Goal: Task Accomplishment & Management: Use online tool/utility

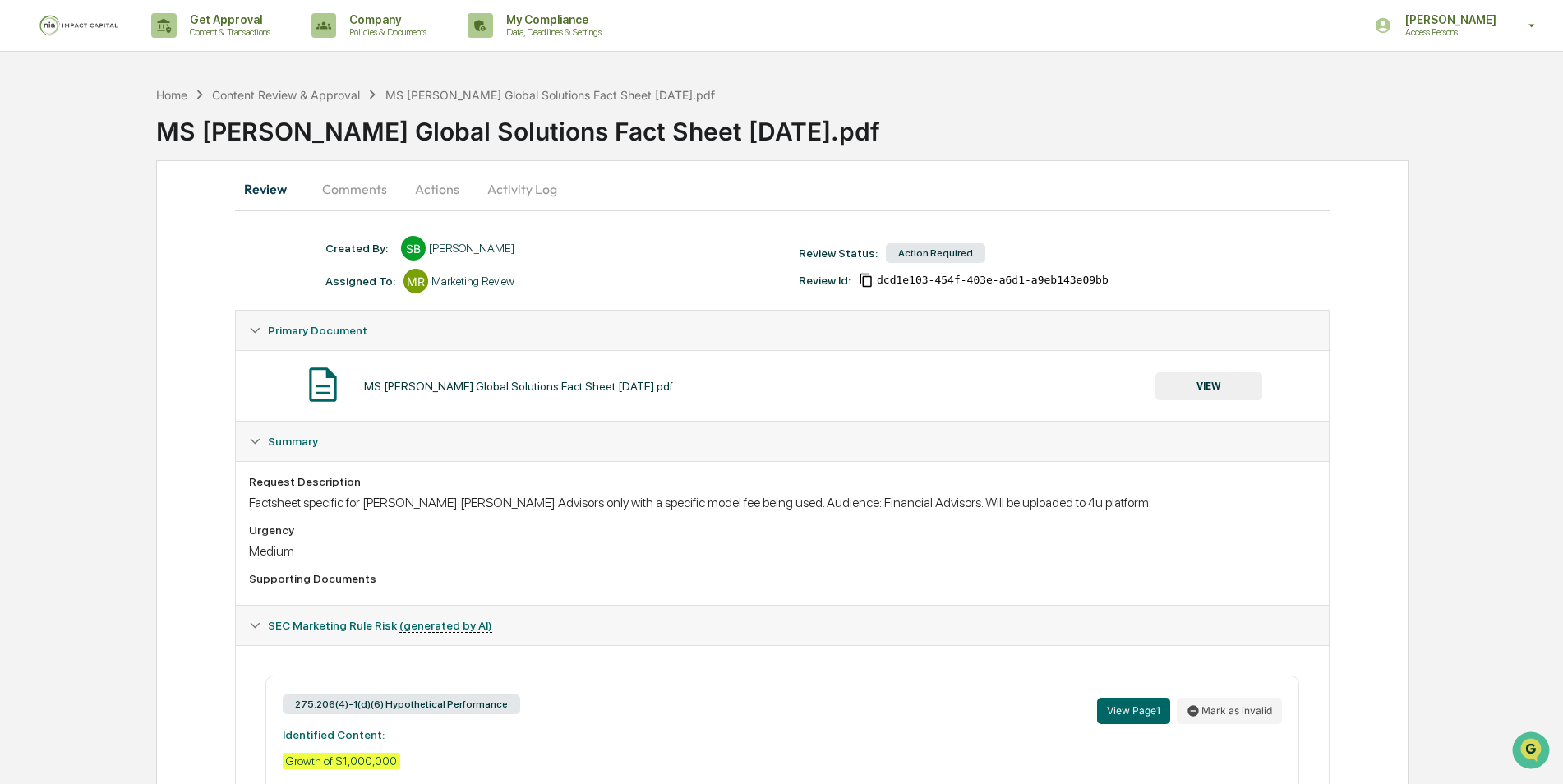
click at [445, 199] on button "Actions" at bounding box center [437, 188] width 74 height 39
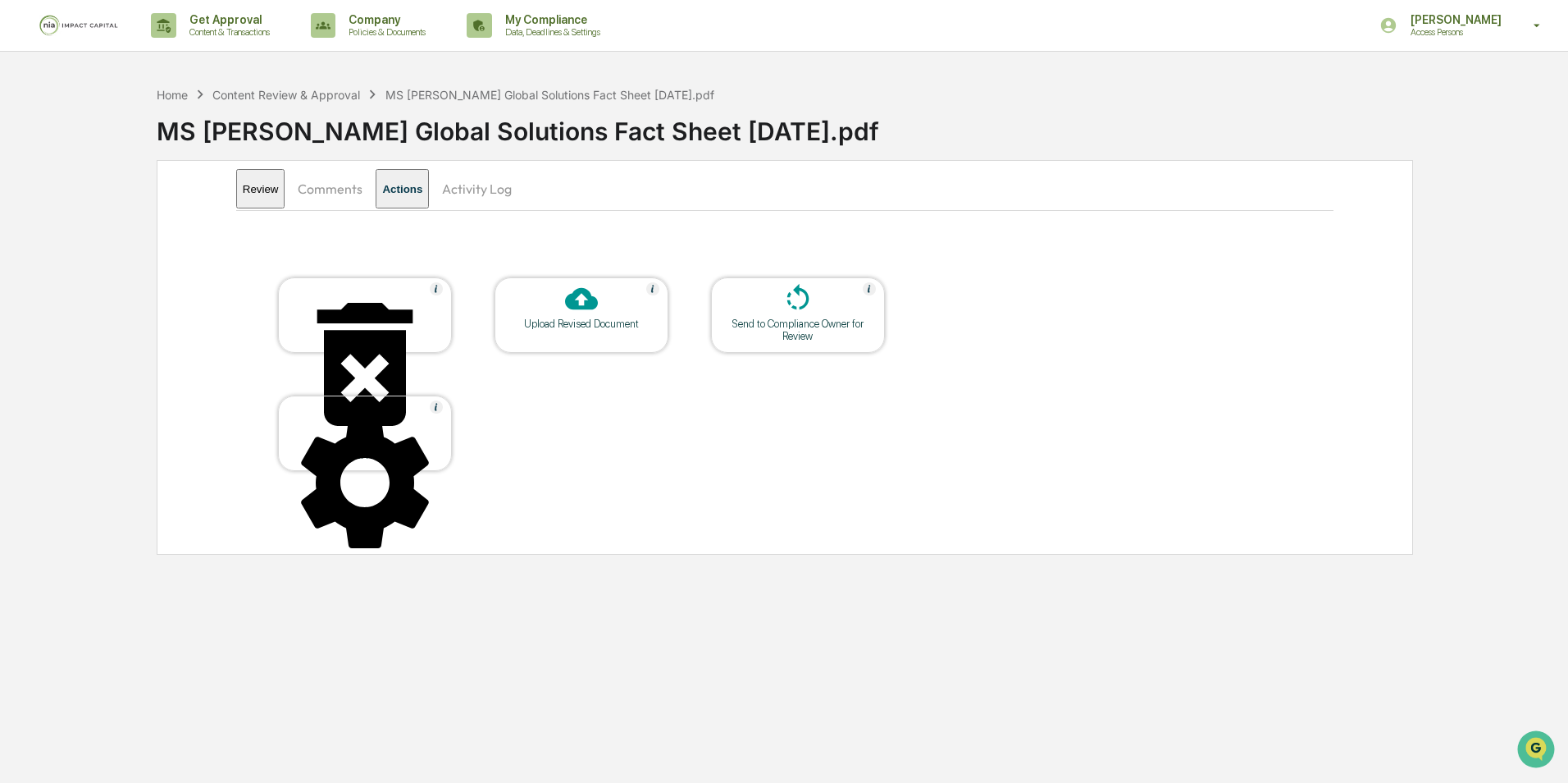
click at [615, 308] on div at bounding box center [582, 300] width 164 height 36
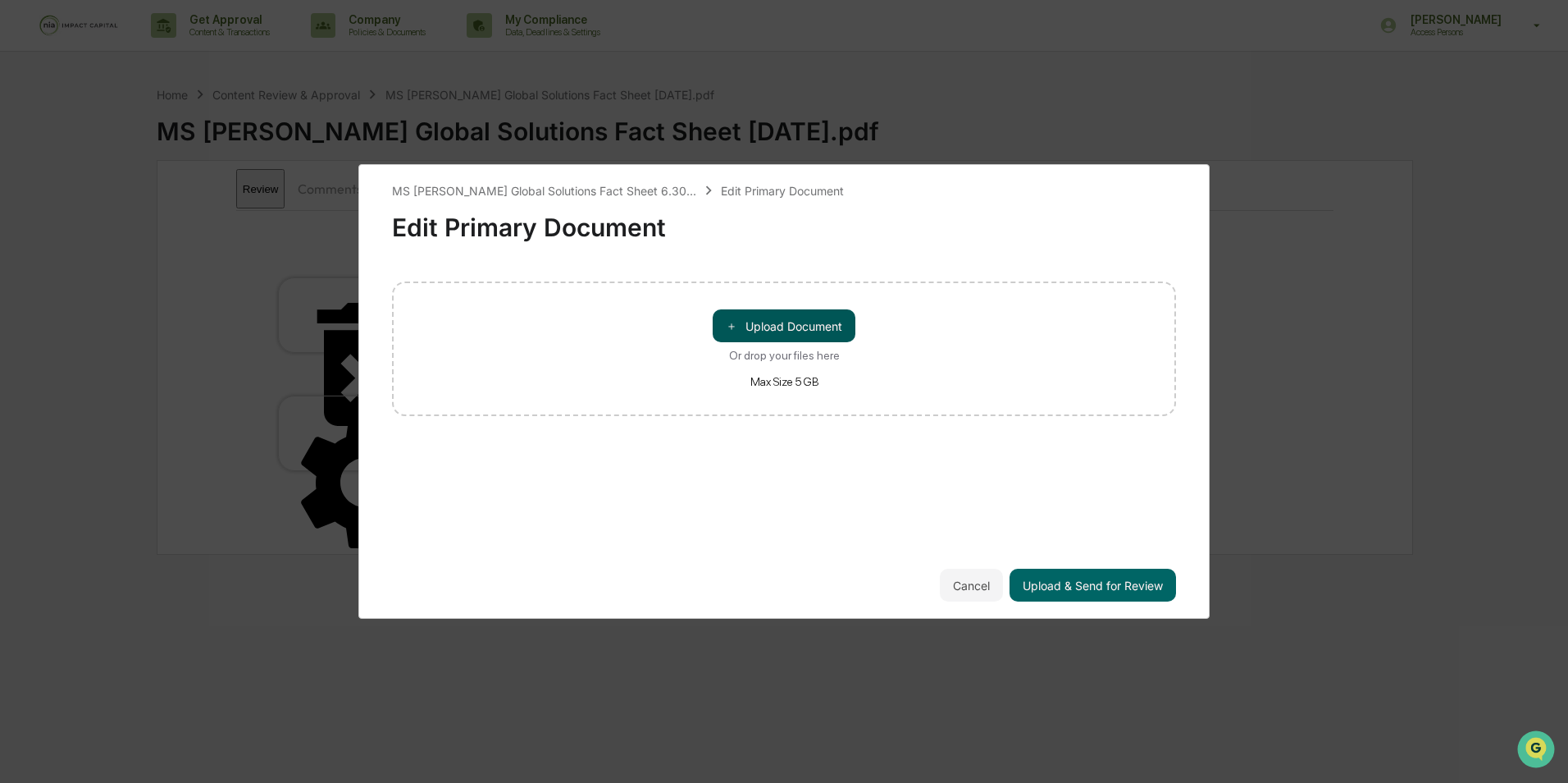
click at [752, 328] on button "＋ Upload Document" at bounding box center [784, 326] width 142 height 33
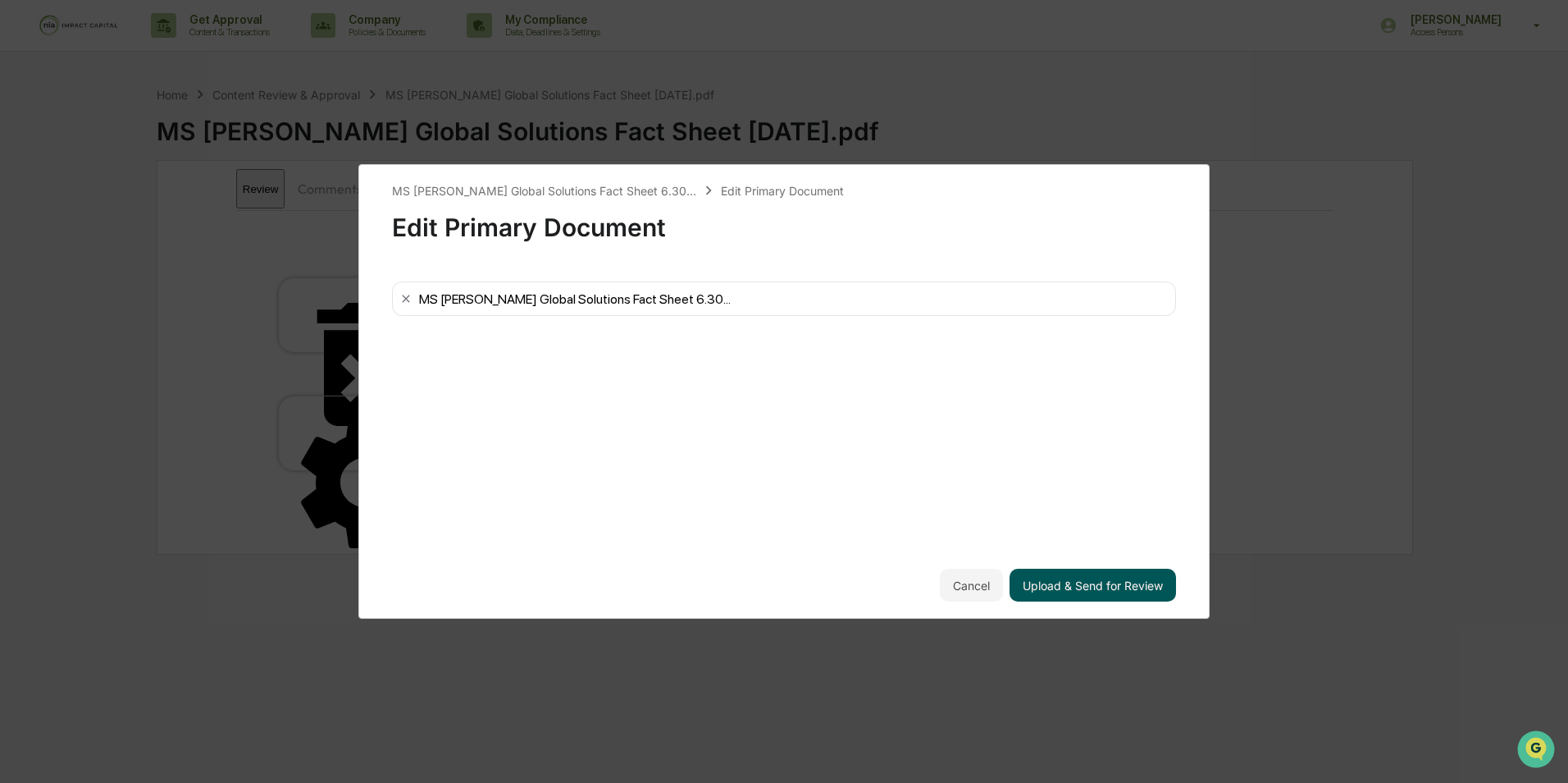
click at [1070, 588] on button "Upload & Send for Review" at bounding box center [1093, 585] width 166 height 33
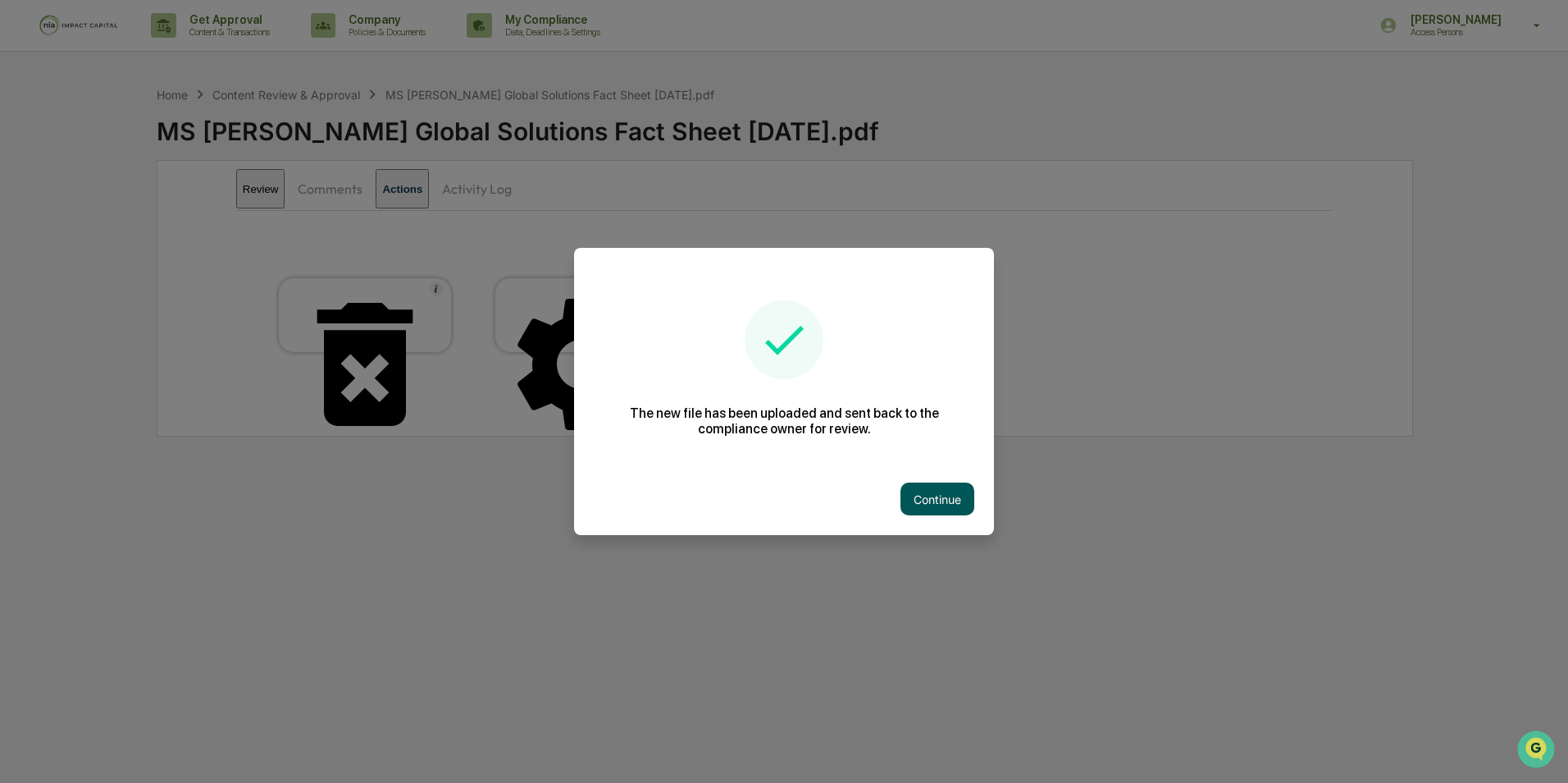
click at [917, 509] on button "Continue" at bounding box center [937, 499] width 74 height 33
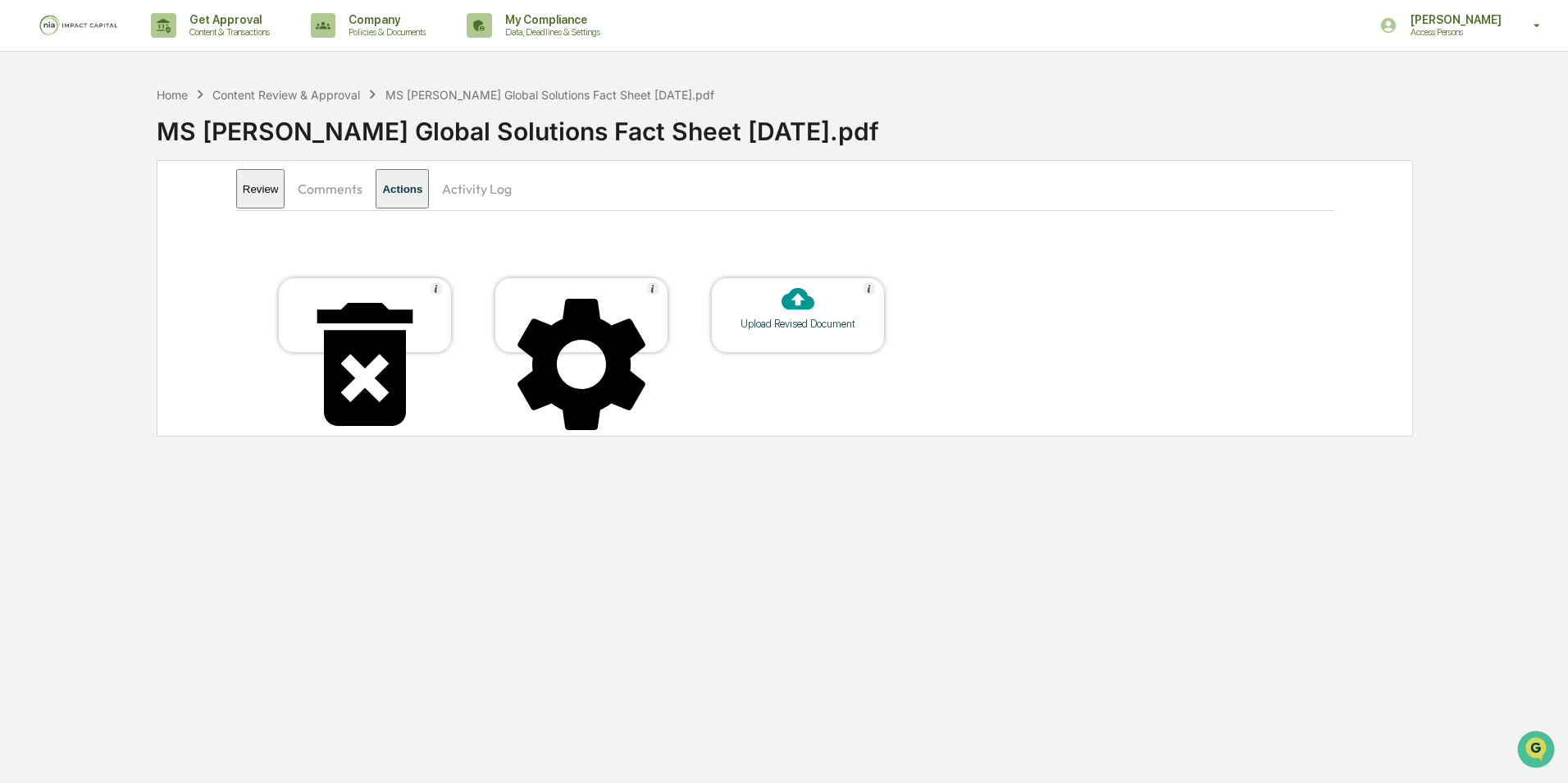
click at [71, 32] on img at bounding box center [79, 25] width 79 height 21
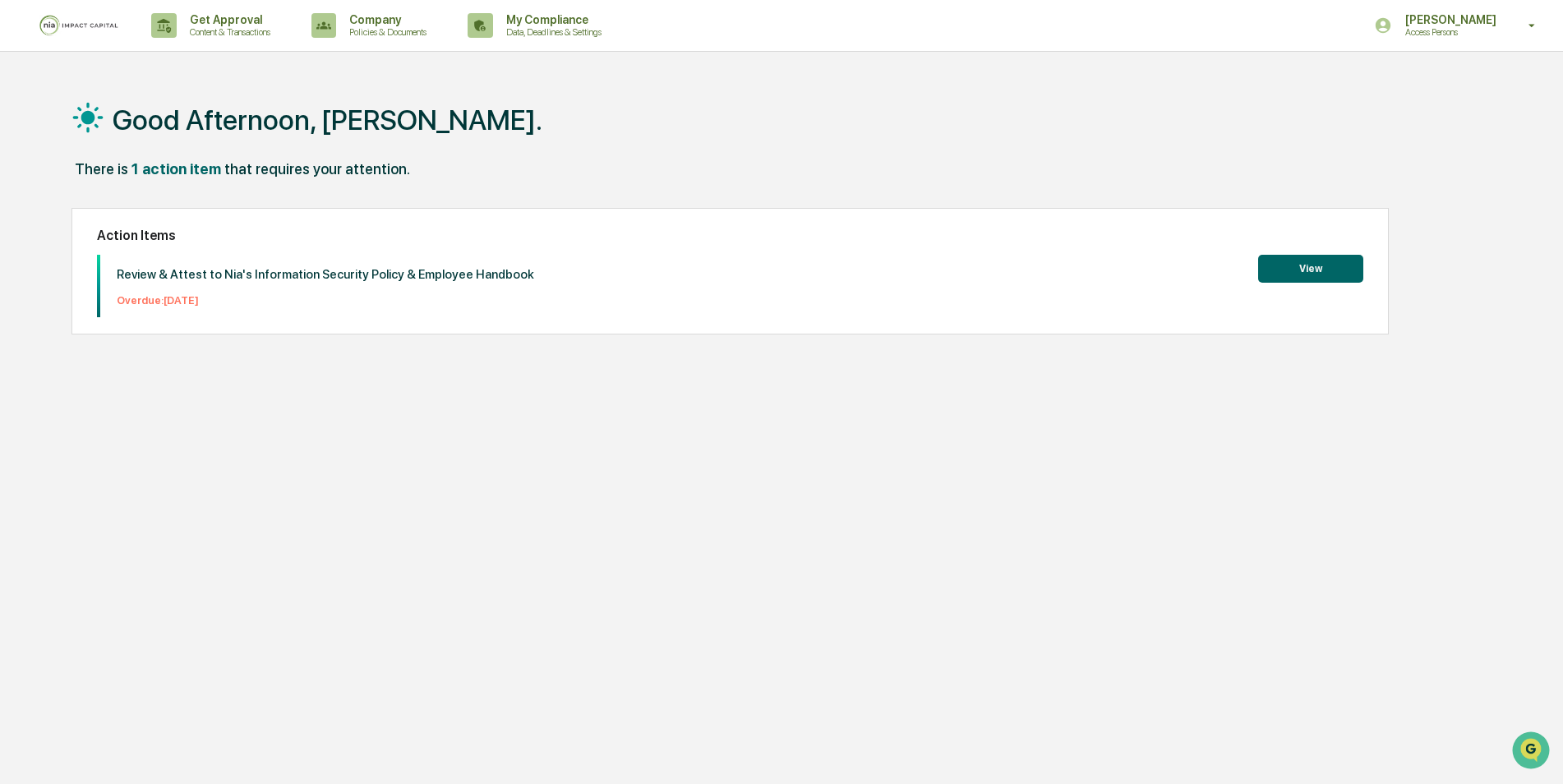
click at [1278, 268] on button "View" at bounding box center [1310, 268] width 105 height 28
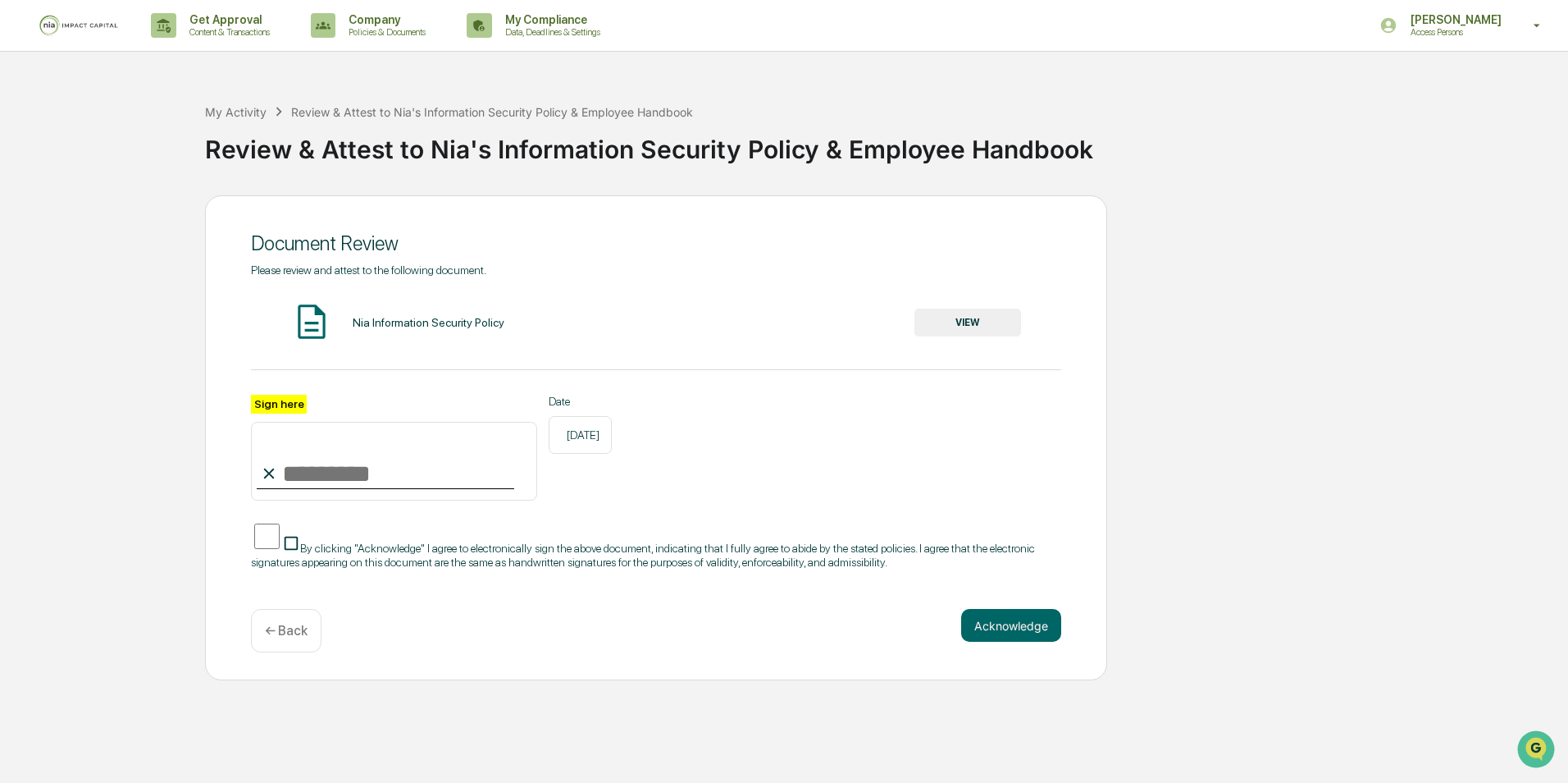
click at [259, 483] on input "Sign here" at bounding box center [394, 461] width 286 height 79
click at [1356, 368] on div "Document Review Please review and attest to the following document. Nia Informa…" at bounding box center [784, 439] width 1552 height 486
click at [950, 326] on button "VIEW" at bounding box center [967, 323] width 107 height 28
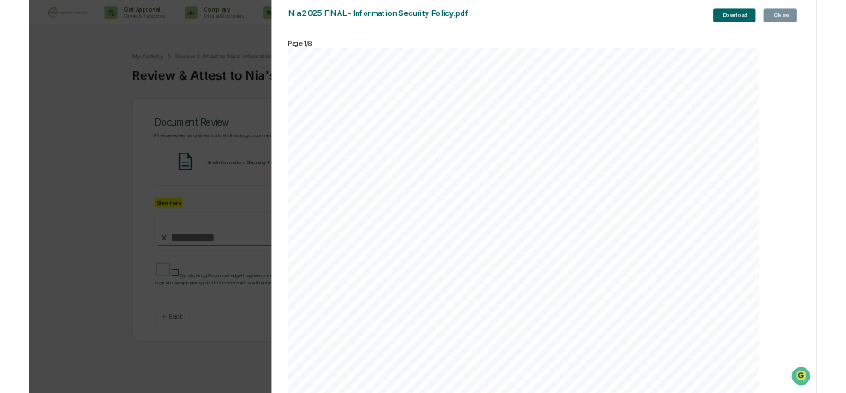
scroll to position [3413, 0]
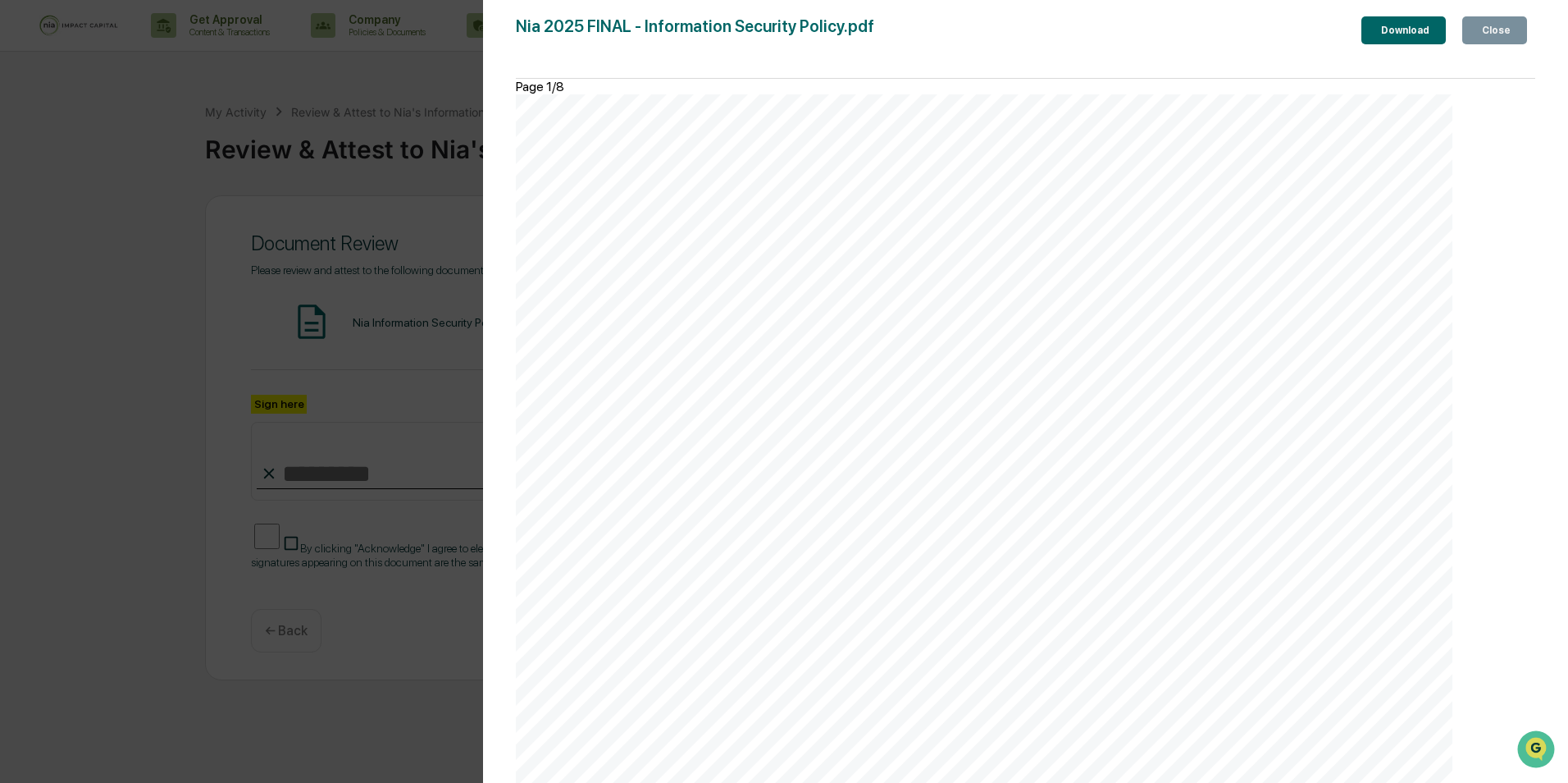
click at [1501, 26] on div "Close" at bounding box center [1494, 30] width 32 height 12
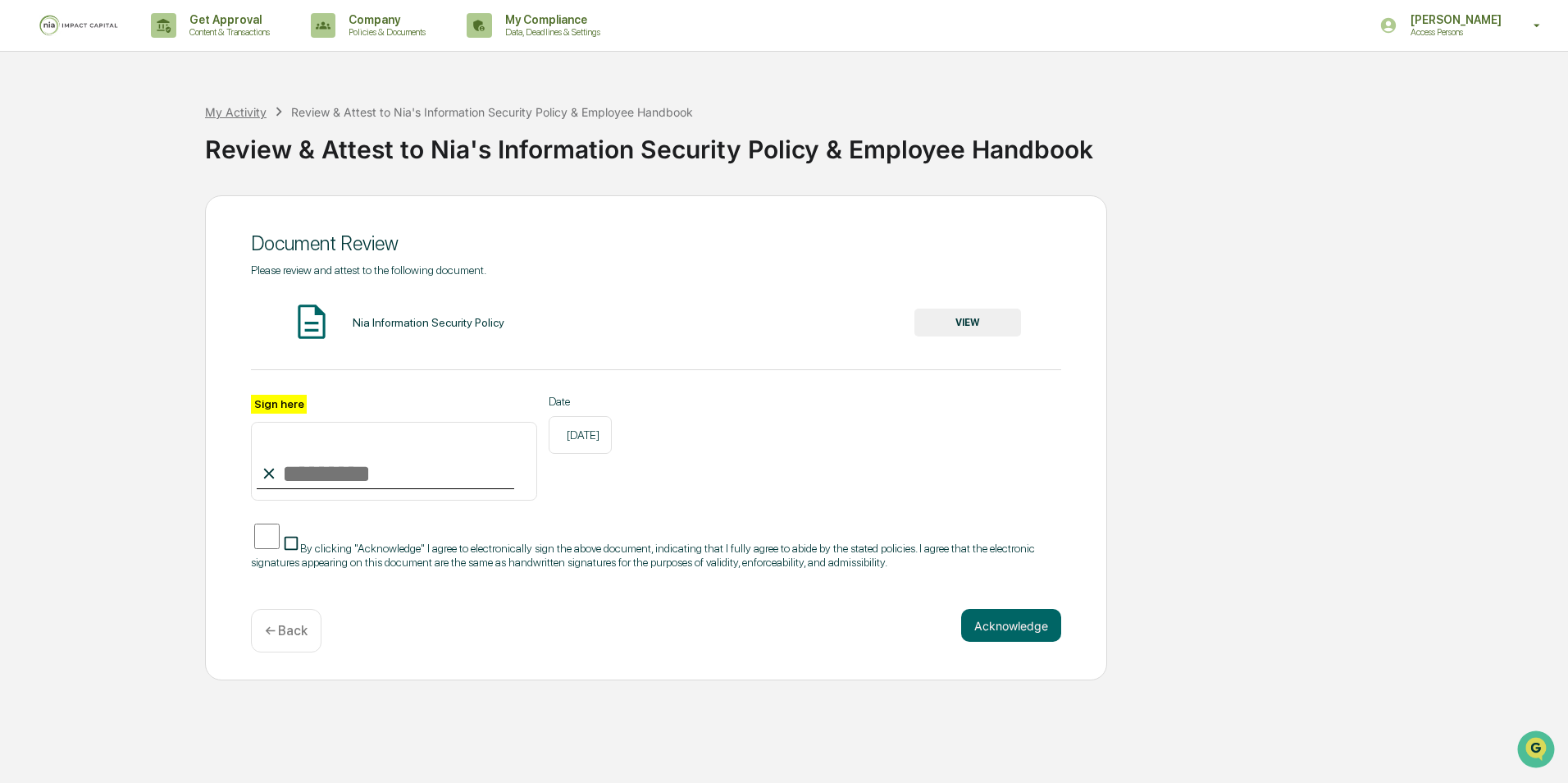
click at [244, 113] on div "My Activity" at bounding box center [236, 111] width 61 height 14
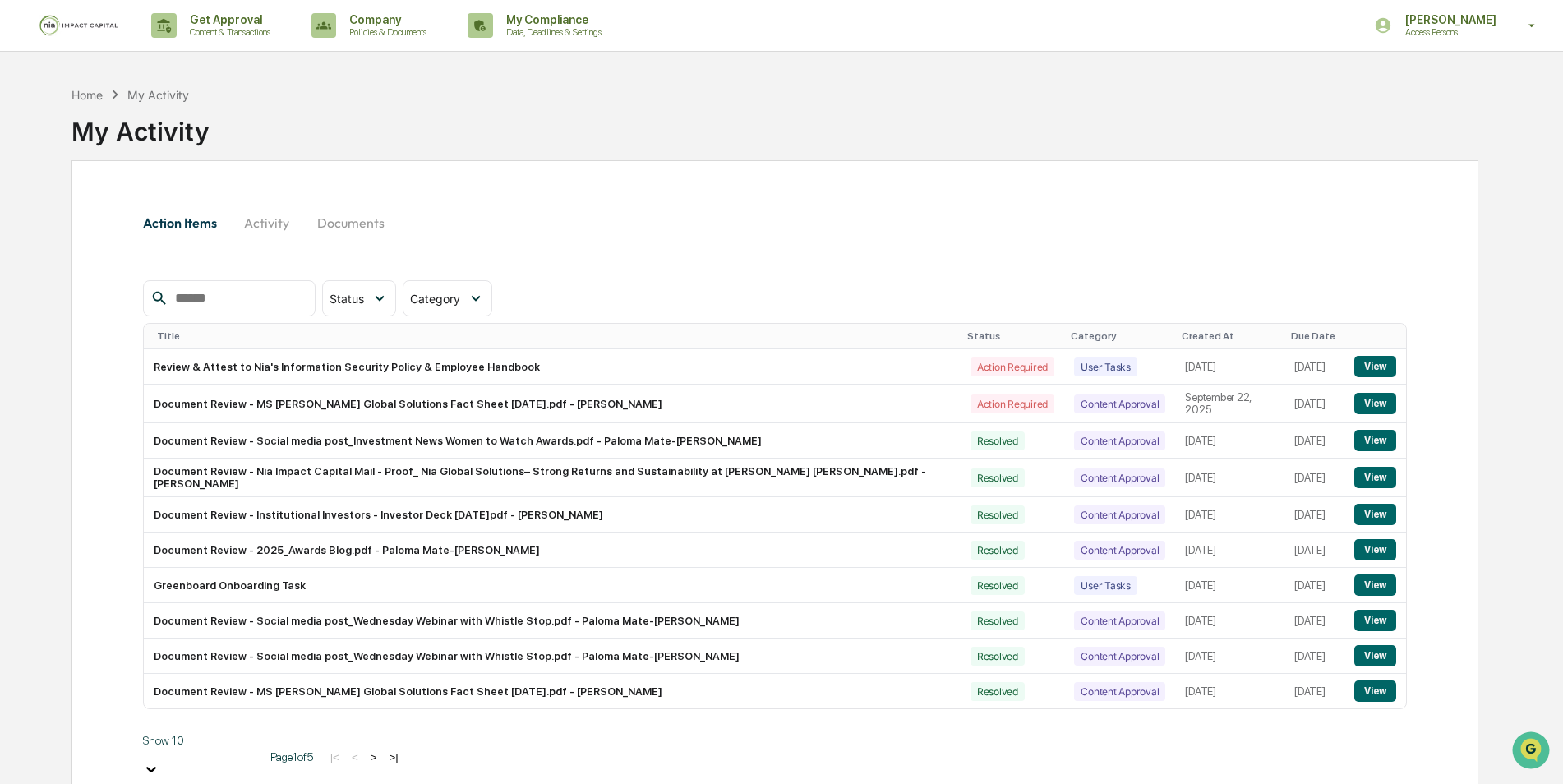
click at [70, 38] on link at bounding box center [89, 26] width 99 height 51
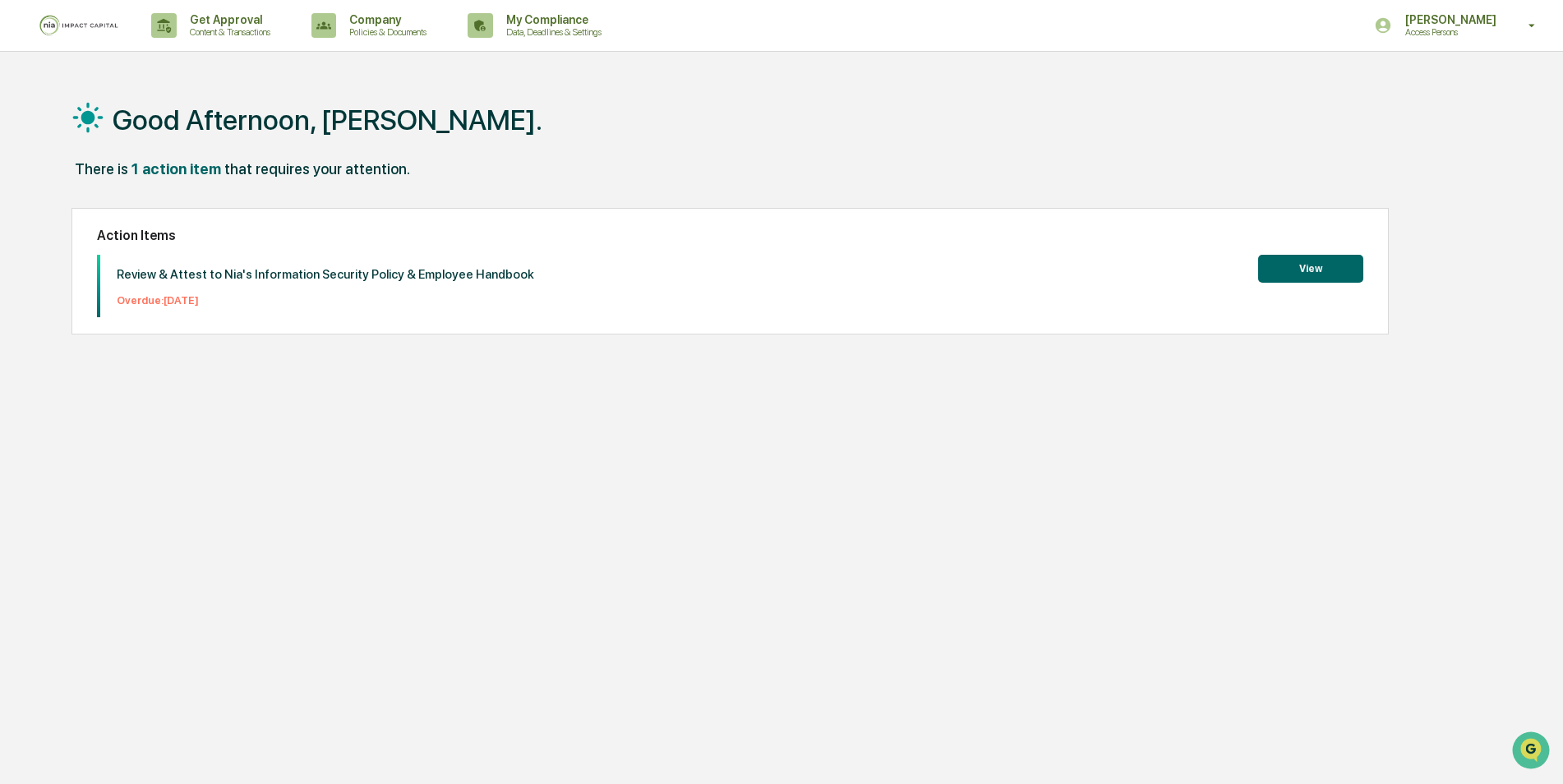
click at [480, 563] on div "Good Afternoon, [PERSON_NAME]. There is 1 action item that requires your attent…" at bounding box center [774, 469] width 1456 height 784
